Goal: Check status: Check status

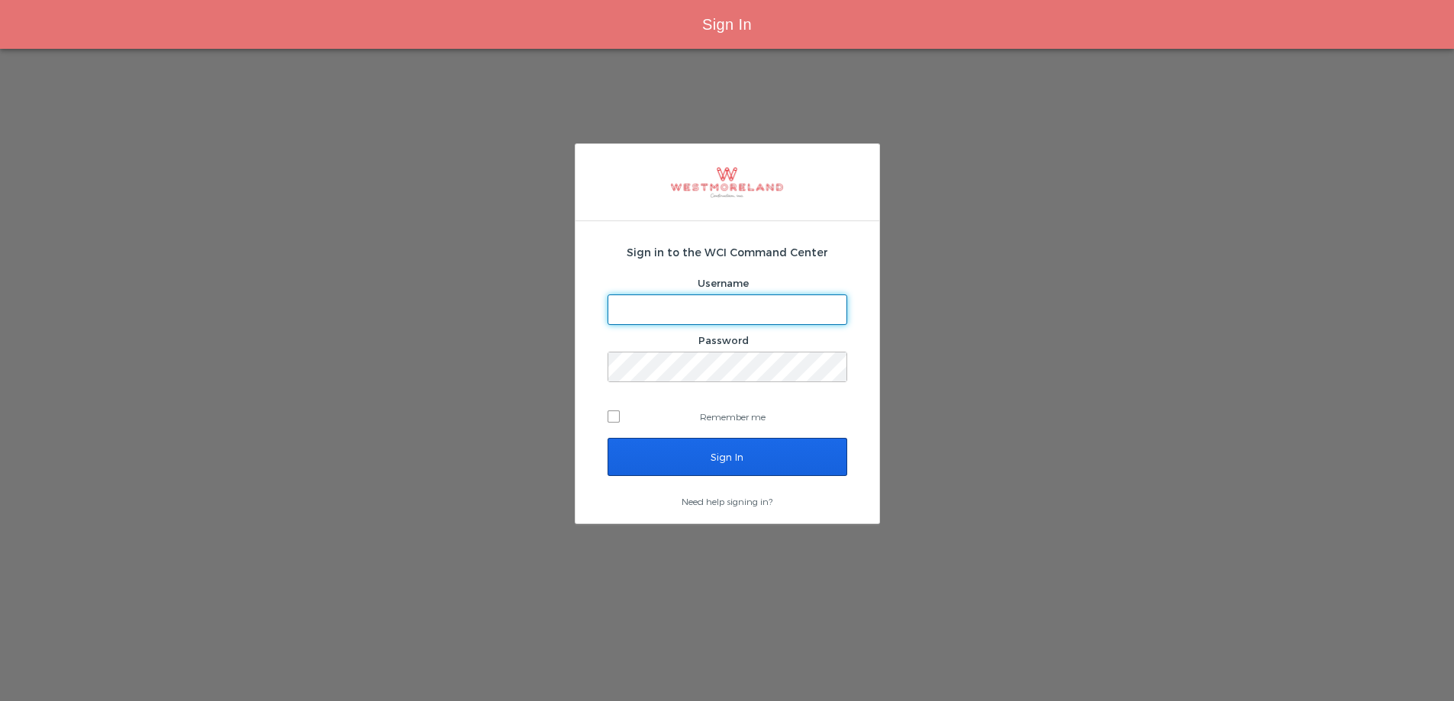
type input "thager@westmoreland.nyc"
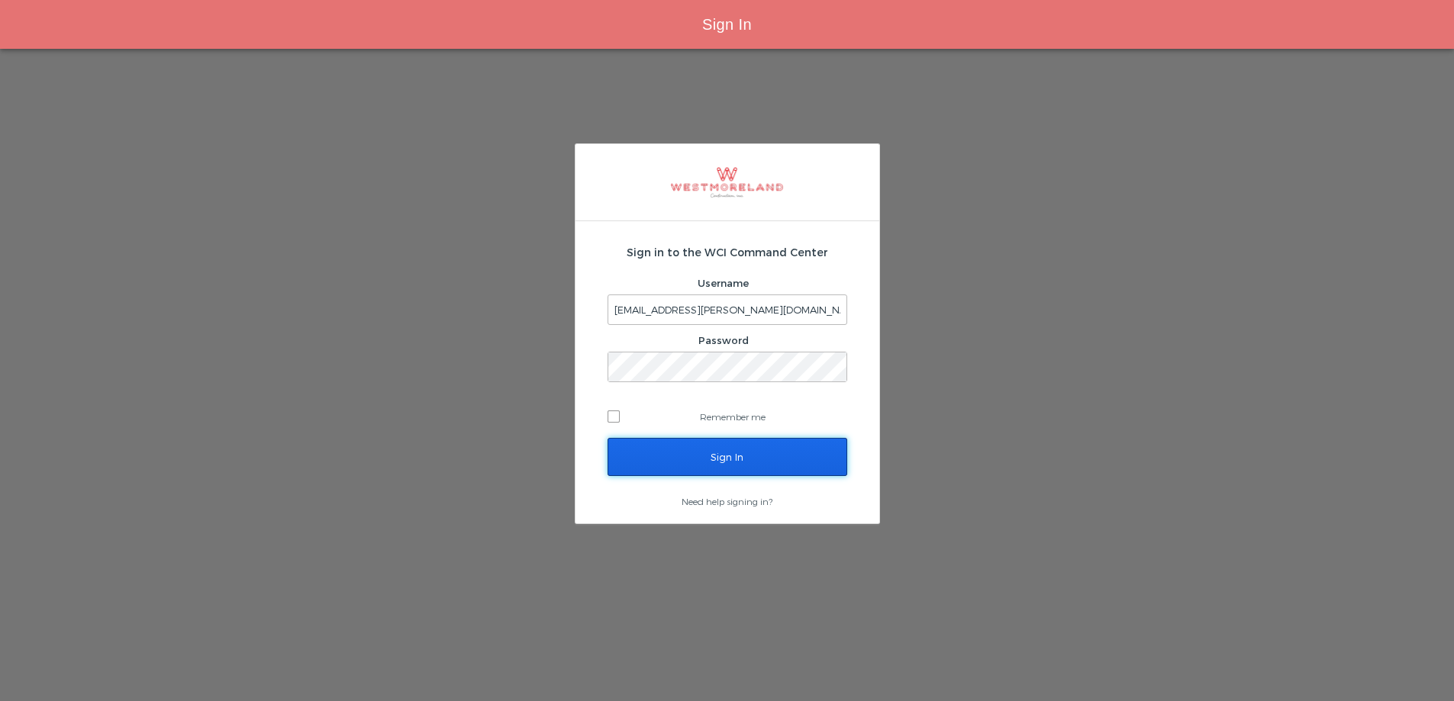
click at [679, 462] on input "Sign In" at bounding box center [727, 457] width 240 height 38
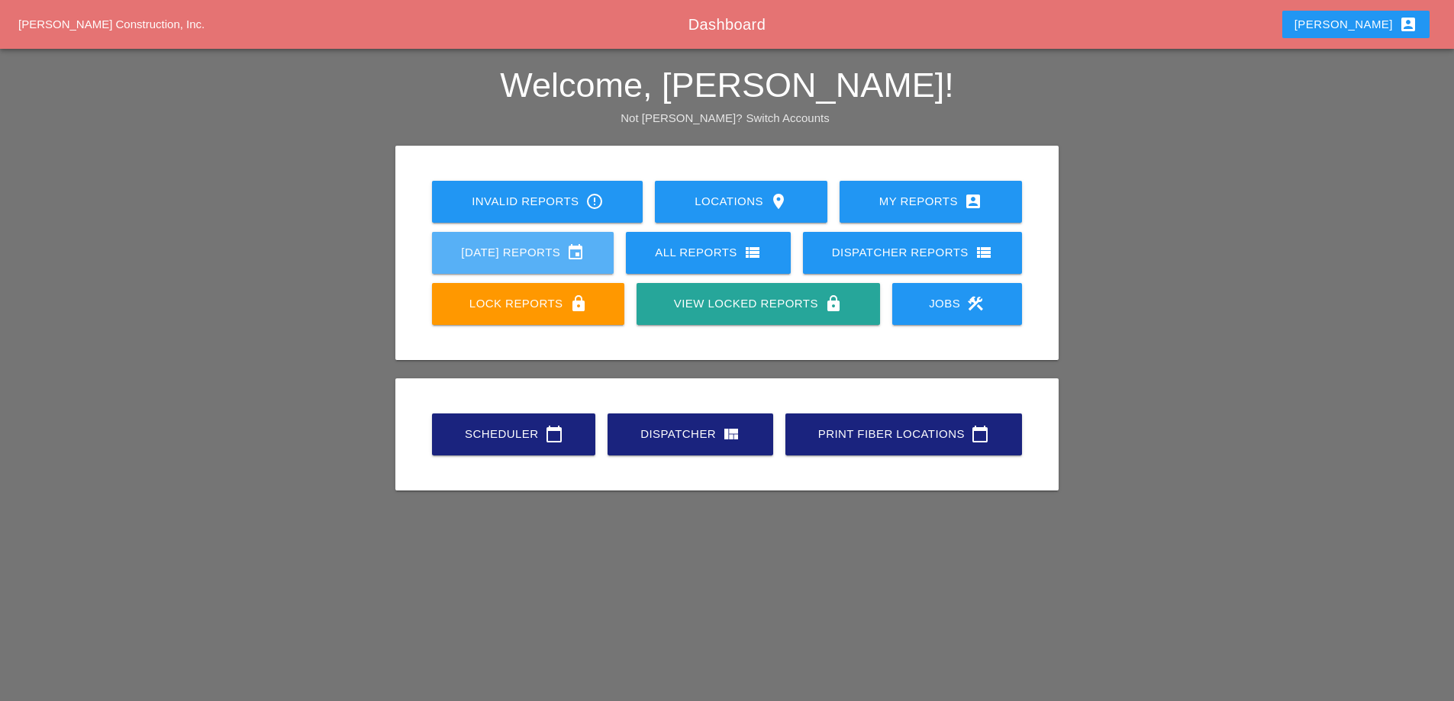
click at [522, 253] on div "[DATE] Reports event" at bounding box center [522, 252] width 133 height 18
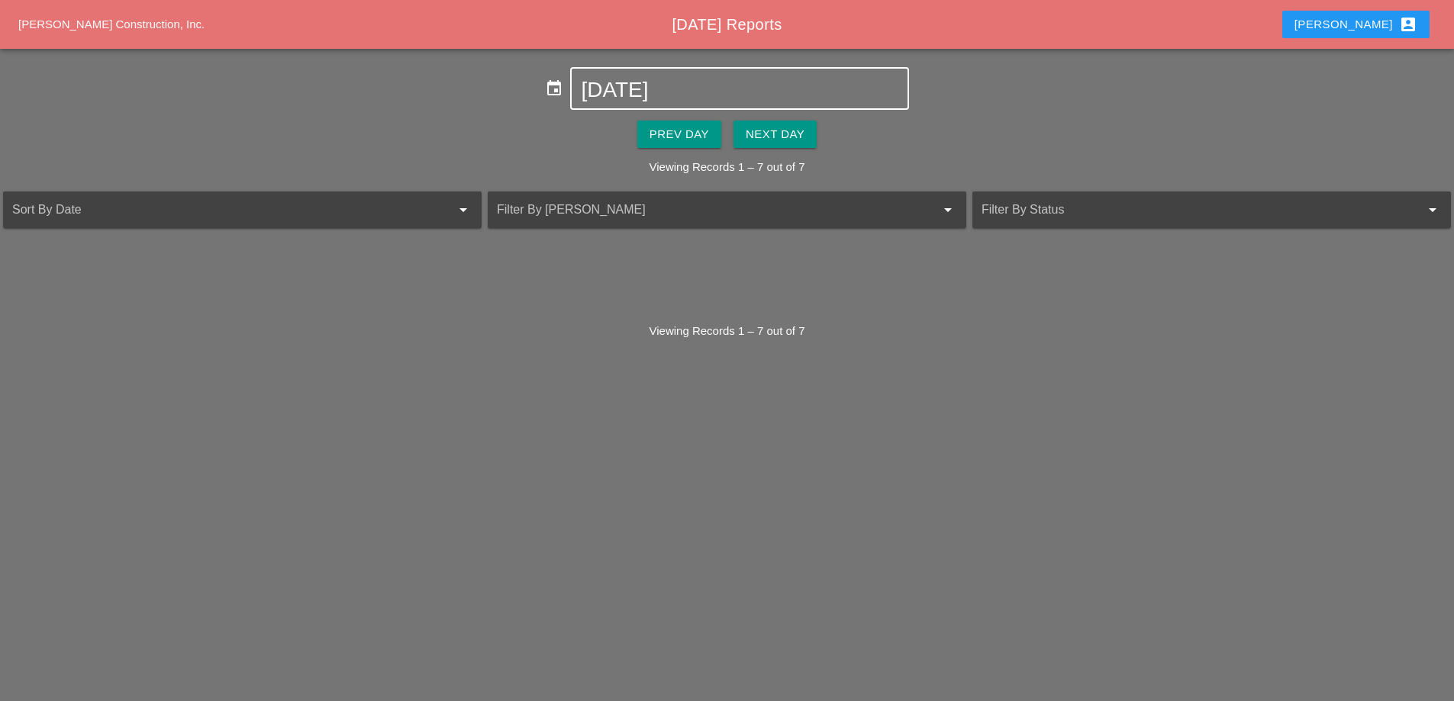
click at [632, 85] on input "[DATE]" at bounding box center [739, 90] width 317 height 24
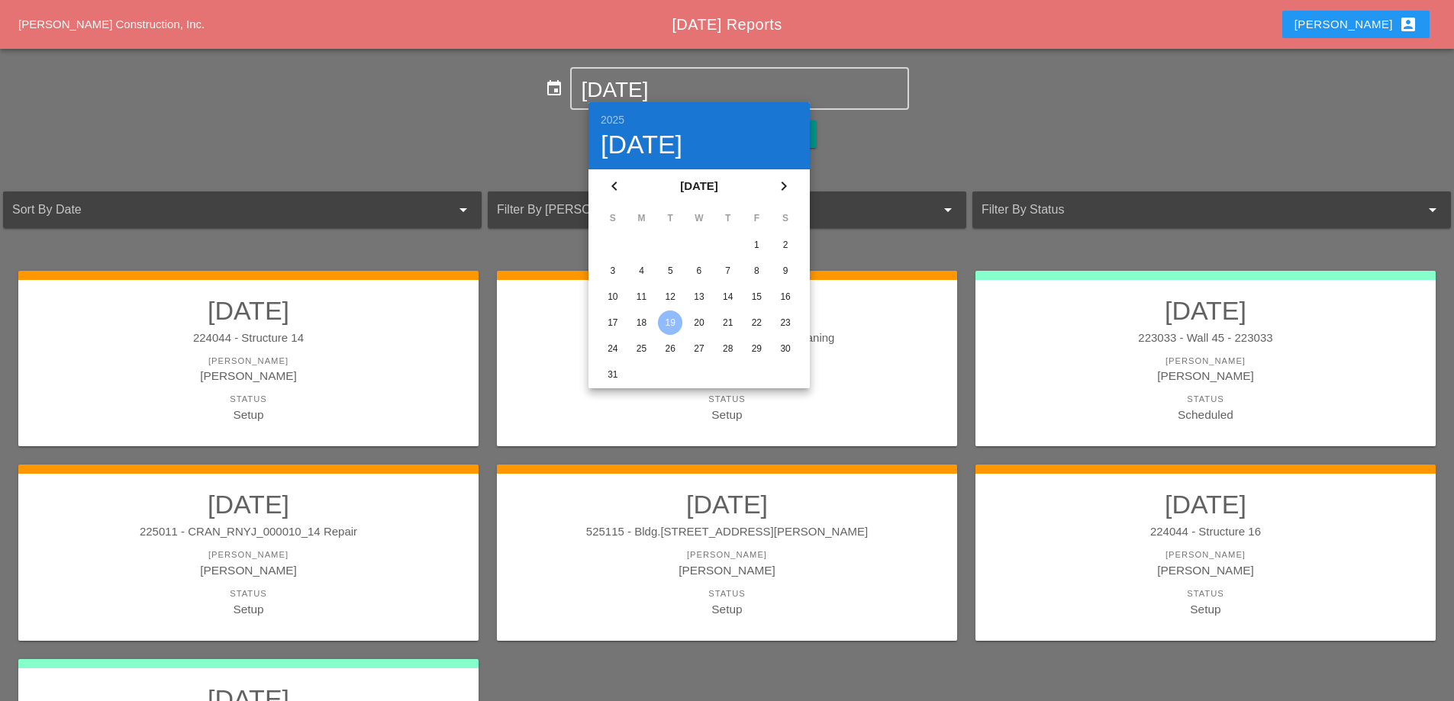
click at [640, 295] on div "11" at bounding box center [642, 297] width 24 height 24
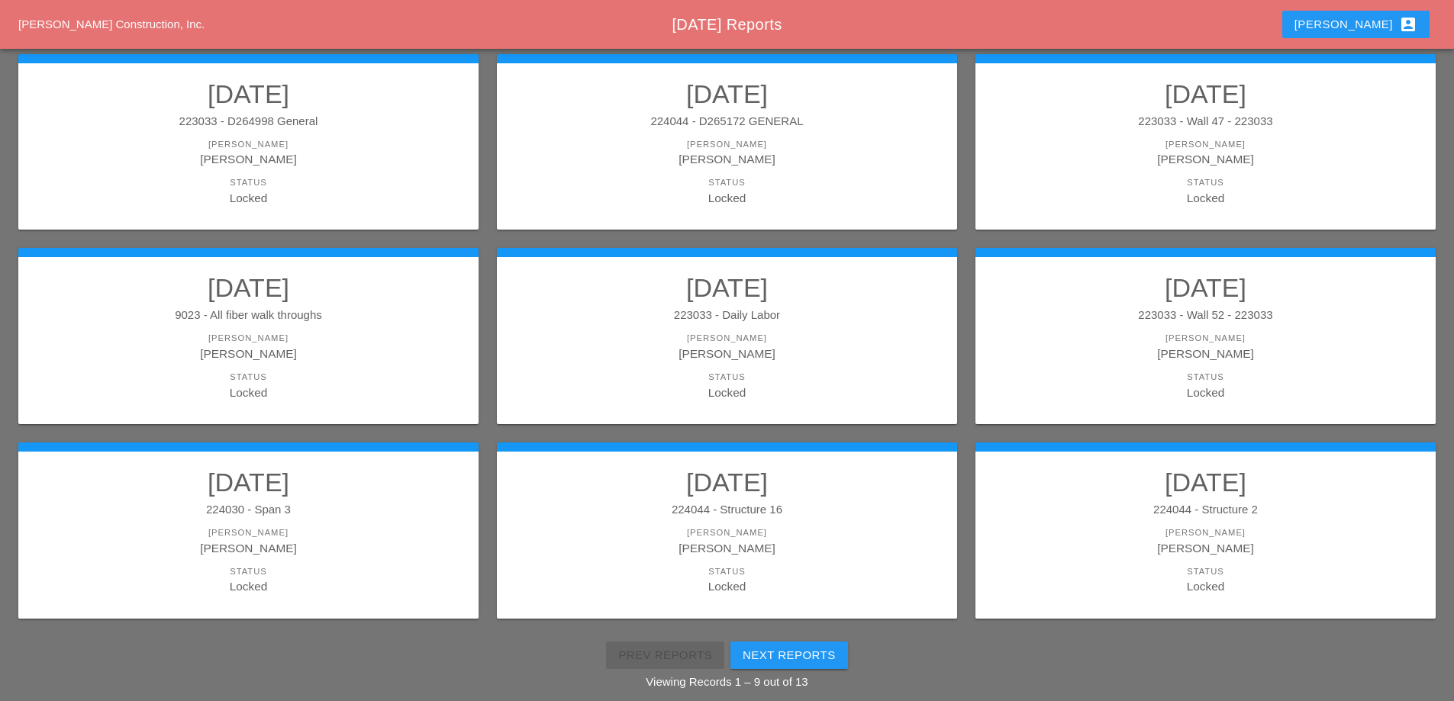
scroll to position [273, 0]
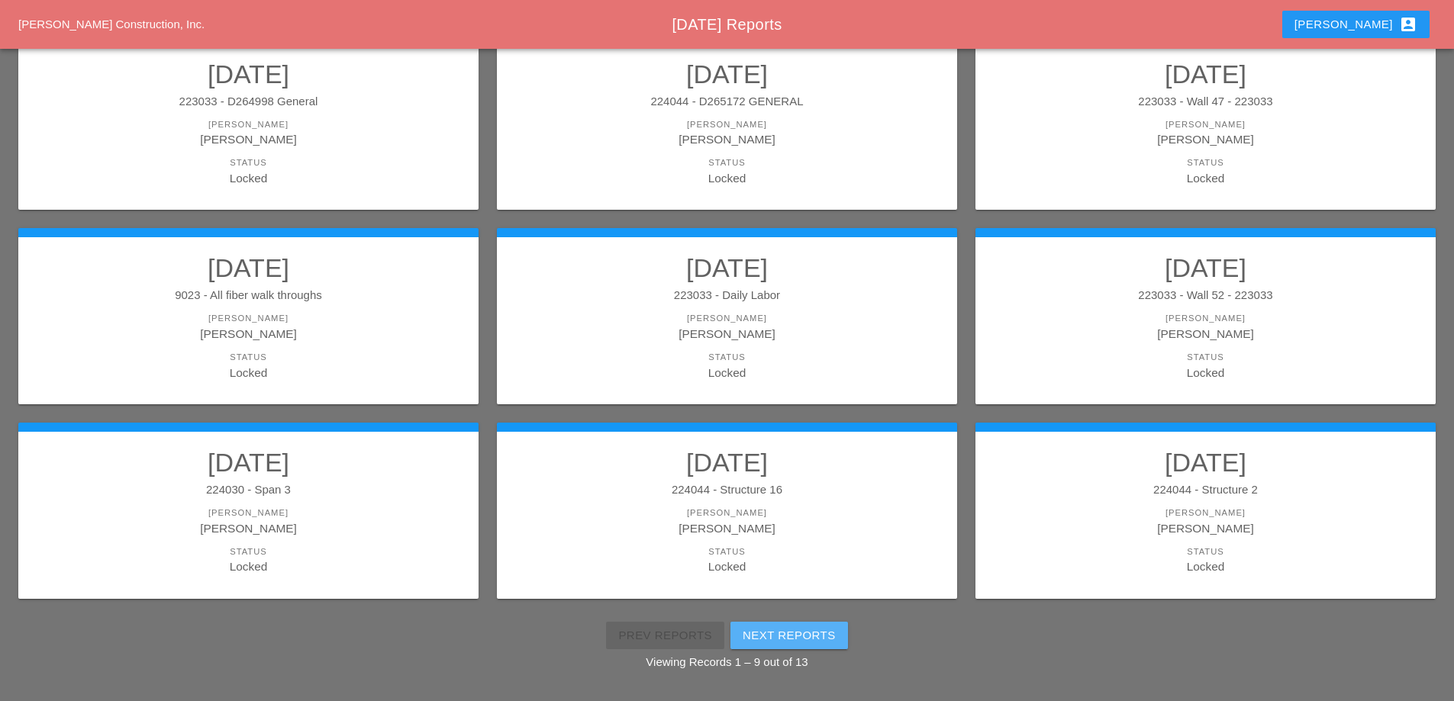
click at [771, 636] on div "Next Reports" at bounding box center [788, 636] width 93 height 18
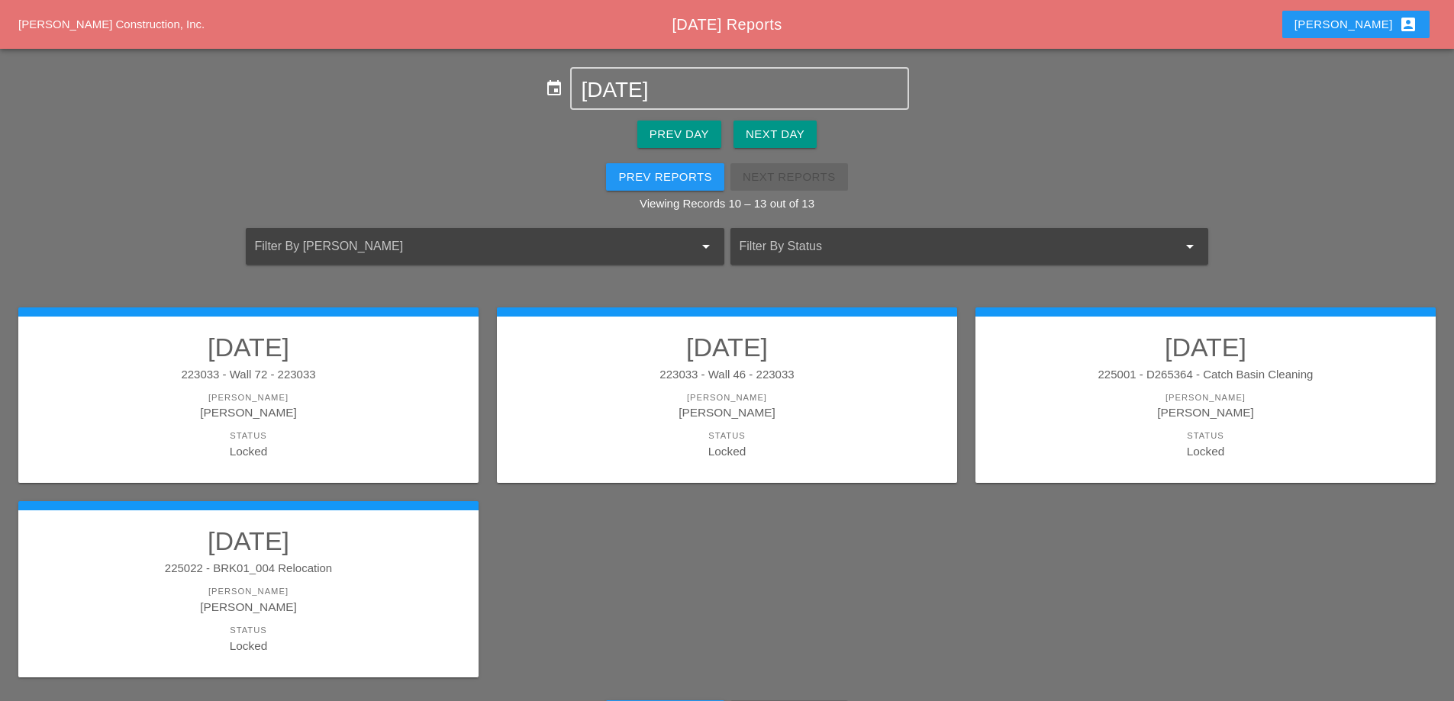
click at [422, 547] on h2 "[DATE]" at bounding box center [249, 541] width 430 height 31
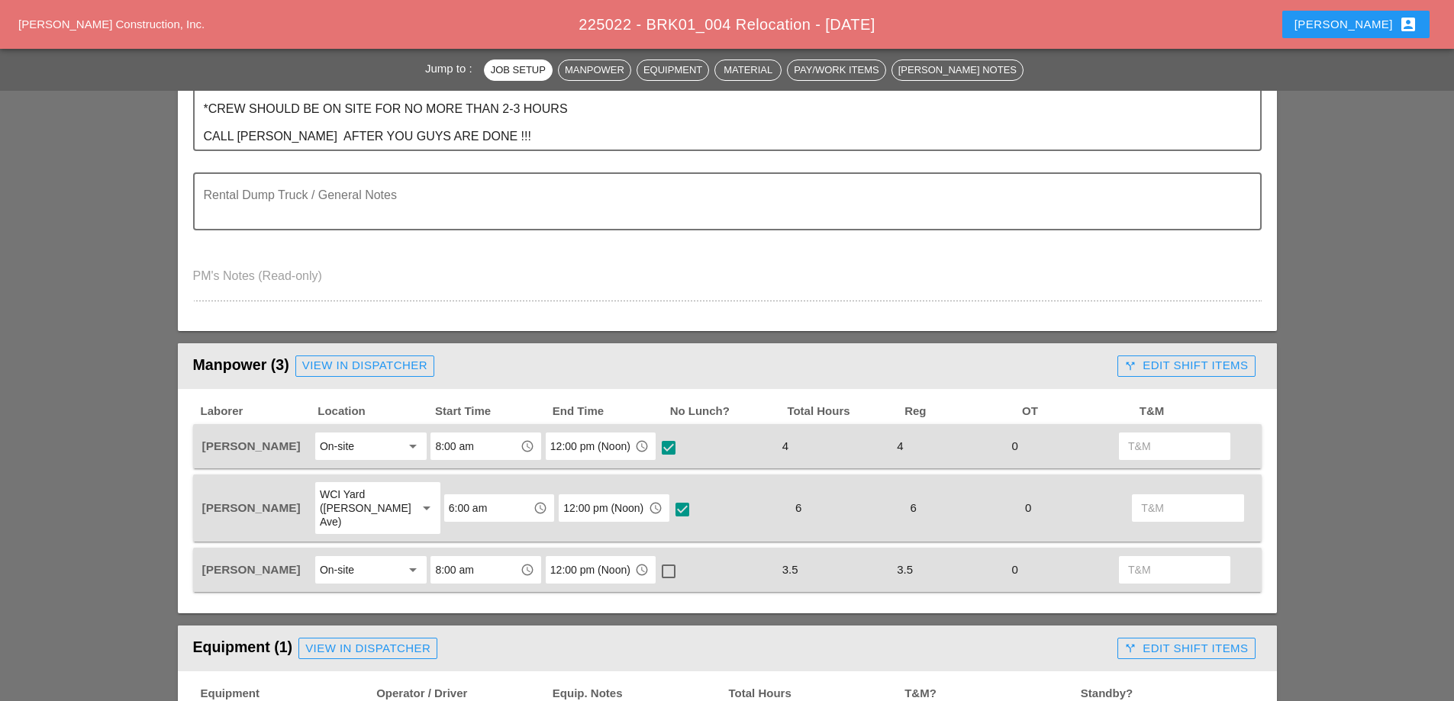
scroll to position [534, 0]
